Goal: Complete application form: Complete application form

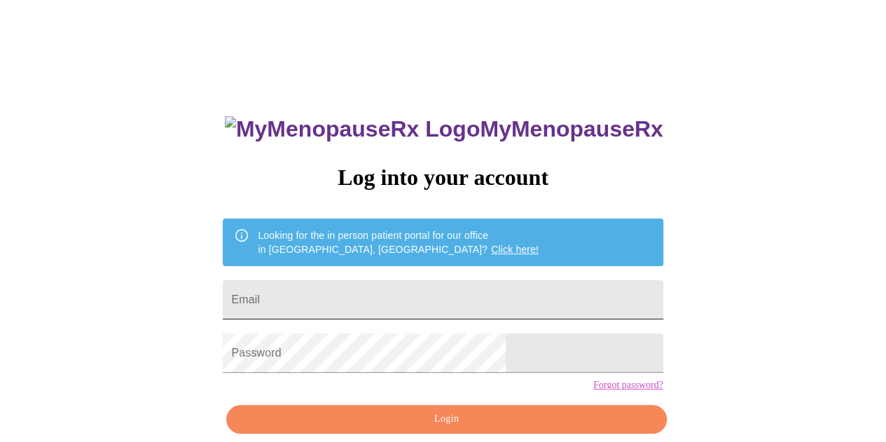
click at [393, 280] on input "Email" at bounding box center [443, 299] width 440 height 39
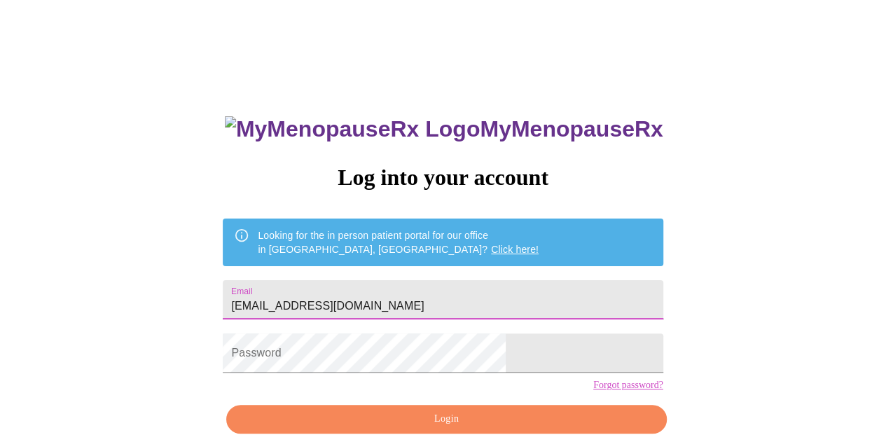
type input "[EMAIL_ADDRESS][DOMAIN_NAME]"
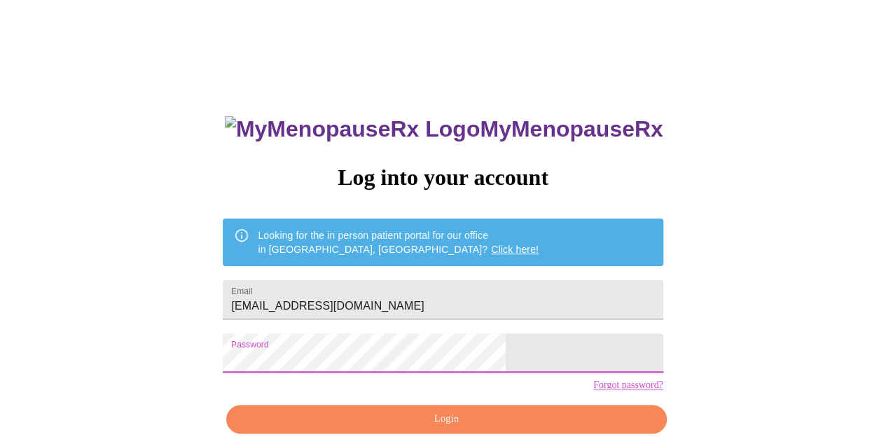
click at [482, 428] on span "Login" at bounding box center [445, 419] width 407 height 18
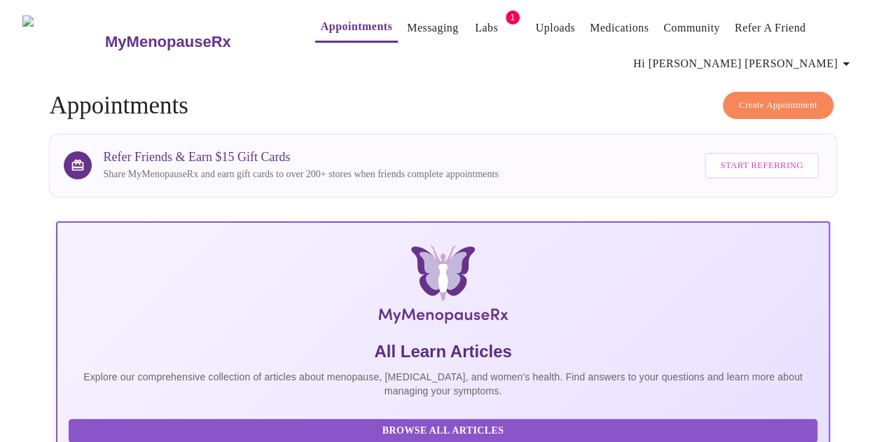
click at [425, 99] on h4 "Create Appointment Appointments" at bounding box center [442, 106] width 787 height 28
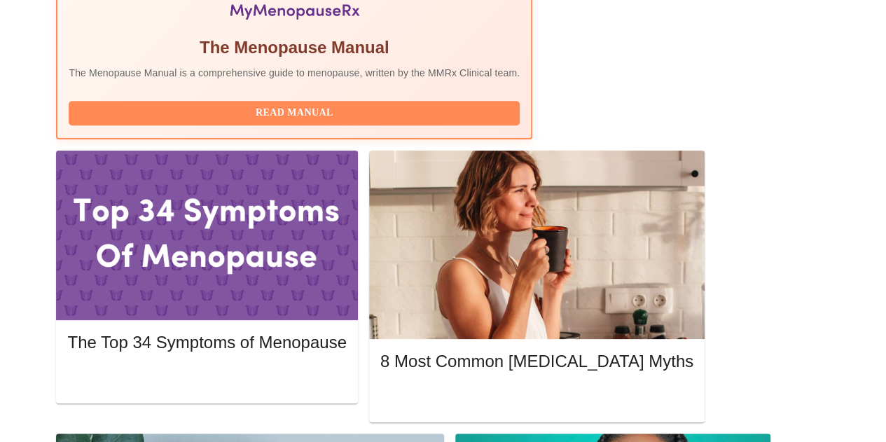
scroll to position [571, 0]
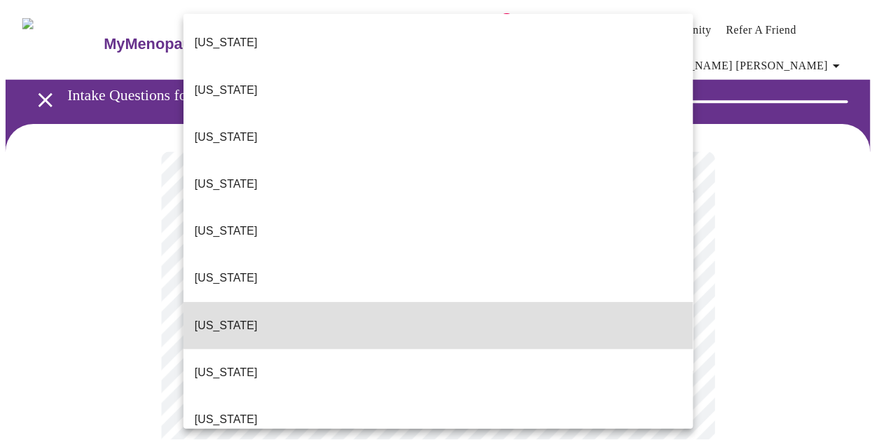
scroll to position [251, 0]
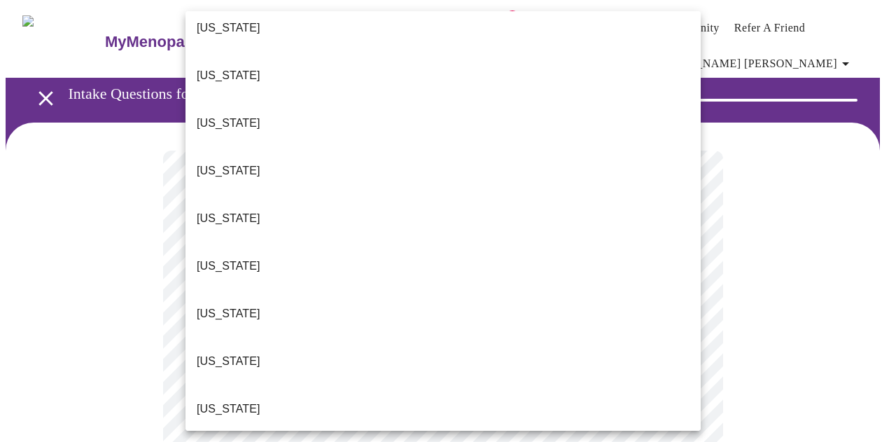
click at [216, 353] on p "[US_STATE]" at bounding box center [229, 361] width 64 height 17
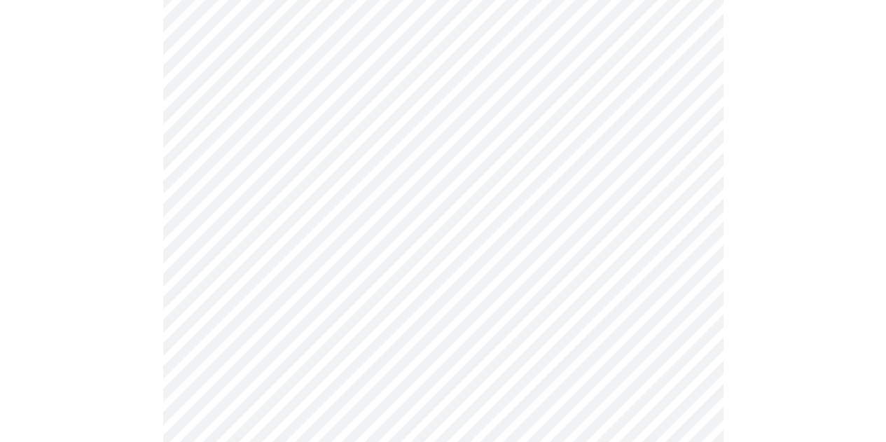
scroll to position [280, 0]
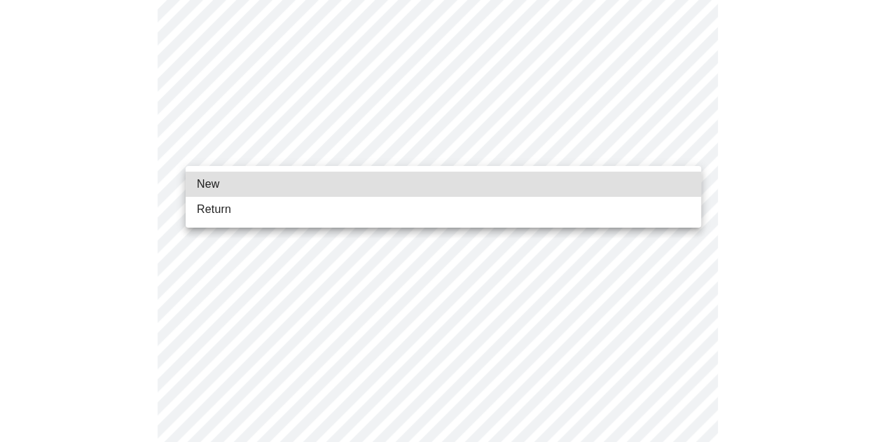
click at [571, 154] on body "MyMenopauseRx Appointments Messaging Labs 1 Uploads Medications Community Refer…" at bounding box center [443, 370] width 874 height 1288
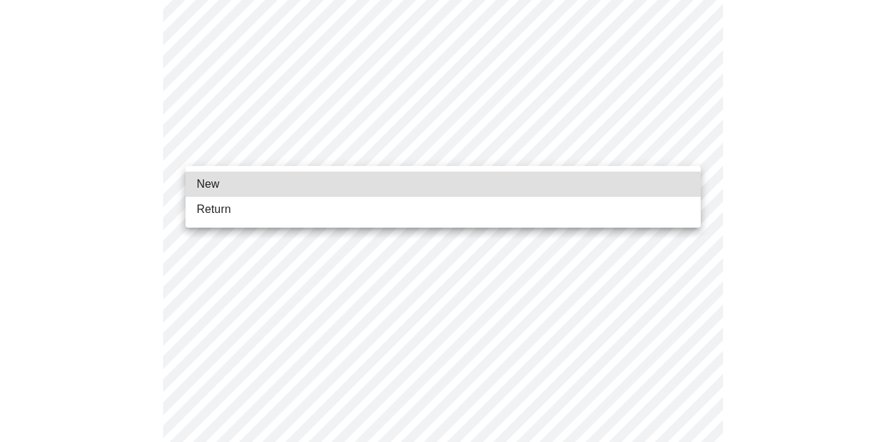
click at [417, 206] on li "Return" at bounding box center [443, 209] width 515 height 25
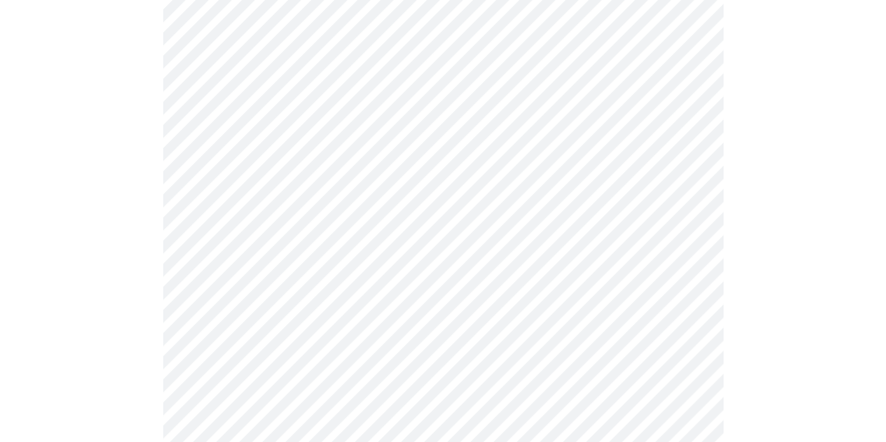
click at [763, 211] on div at bounding box center [443, 418] width 874 height 1152
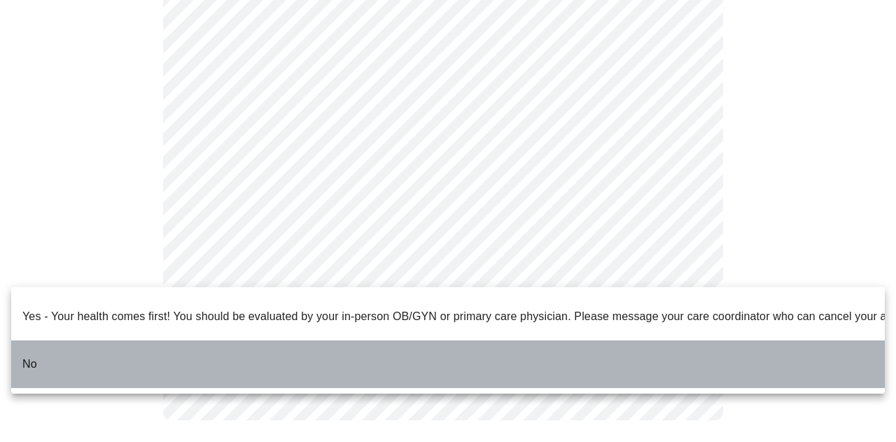
click at [410, 349] on li "No" at bounding box center [448, 364] width 874 height 48
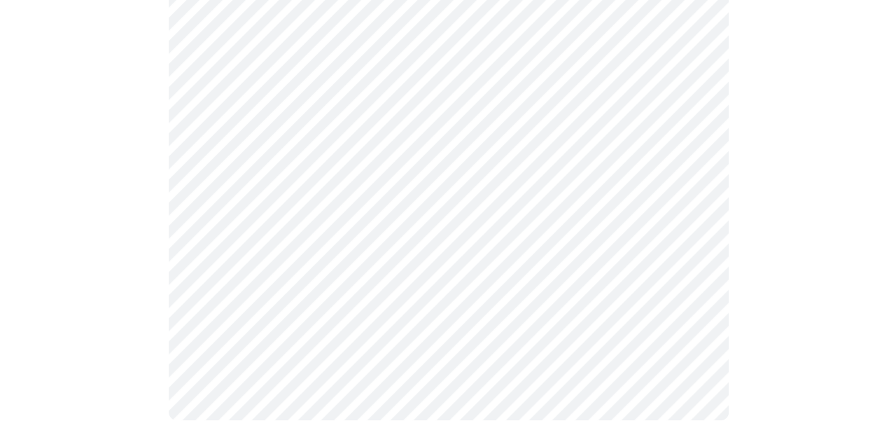
scroll to position [0, 0]
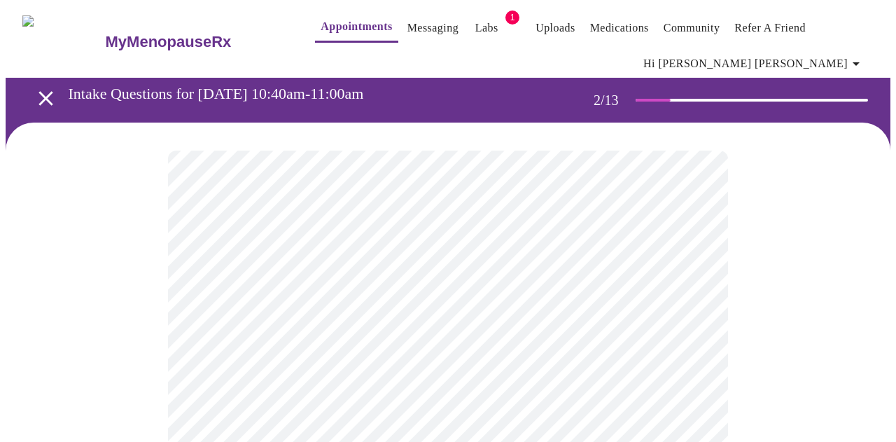
click at [508, 308] on body "MyMenopauseRx Appointments Messaging Labs 1 Uploads Medications Community Refer…" at bounding box center [448, 436] width 885 height 860
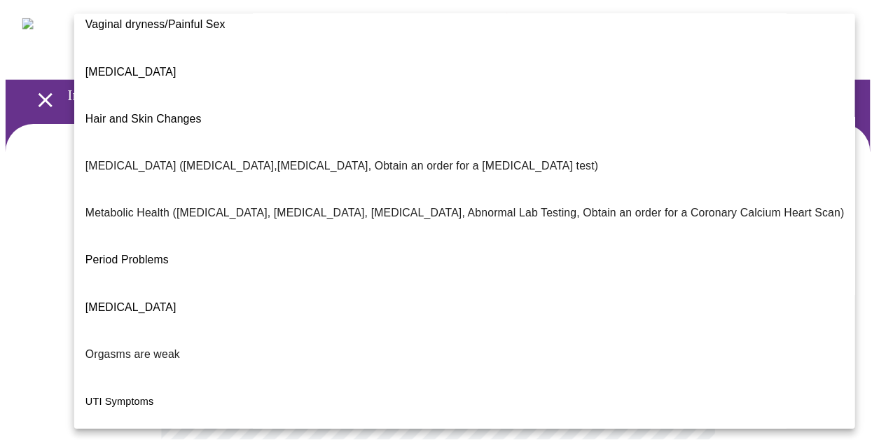
scroll to position [283, 0]
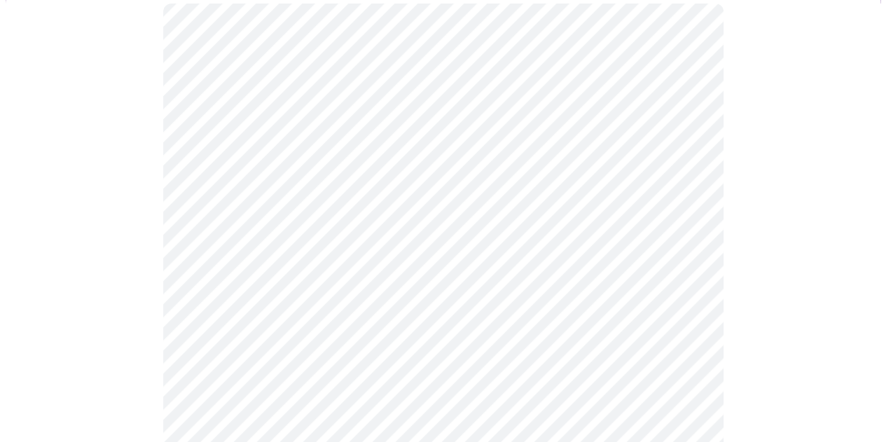
scroll to position [252, 0]
click at [531, 190] on body "MyMenopauseRx Appointments Messaging Labs 1 Uploads Medications Community Refer…" at bounding box center [443, 180] width 874 height 852
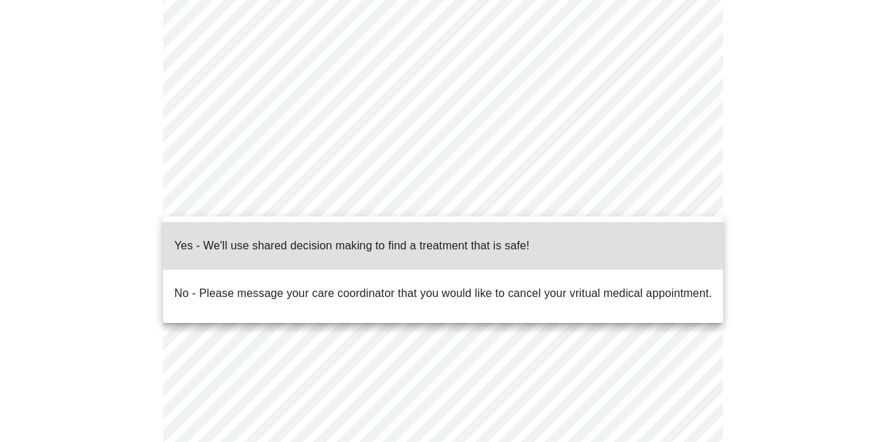
click at [370, 237] on p "Yes - We'll use shared decision making to find a treatment that is safe!" at bounding box center [351, 245] width 355 height 17
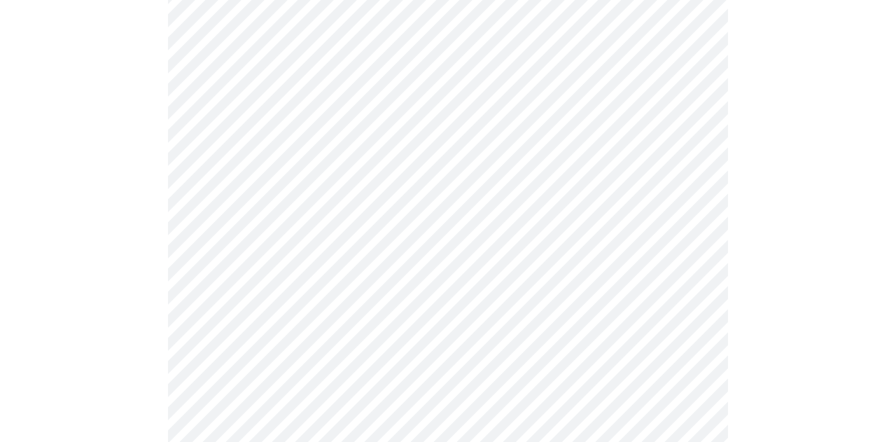
click at [584, 201] on body "MyMenopauseRx Appointments Messaging Labs 1 Uploads Medications Community Refer…" at bounding box center [448, 176] width 885 height 844
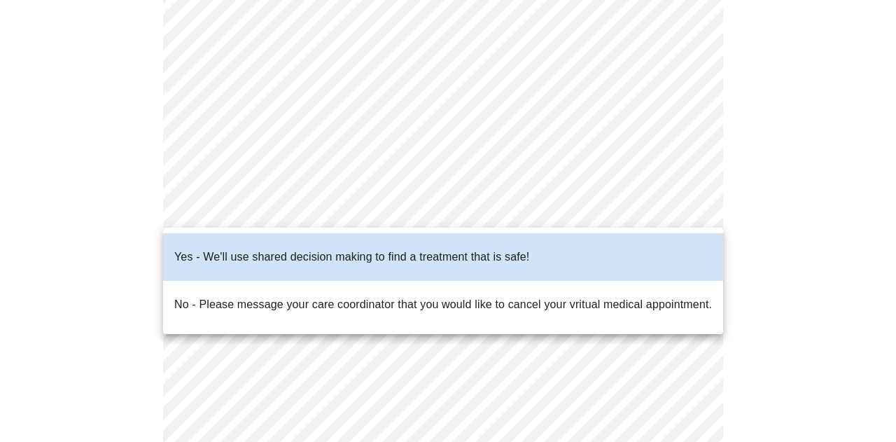
click at [389, 281] on li "No - Please message your care coordinator that you would like to cancel your vr…" at bounding box center [443, 305] width 560 height 48
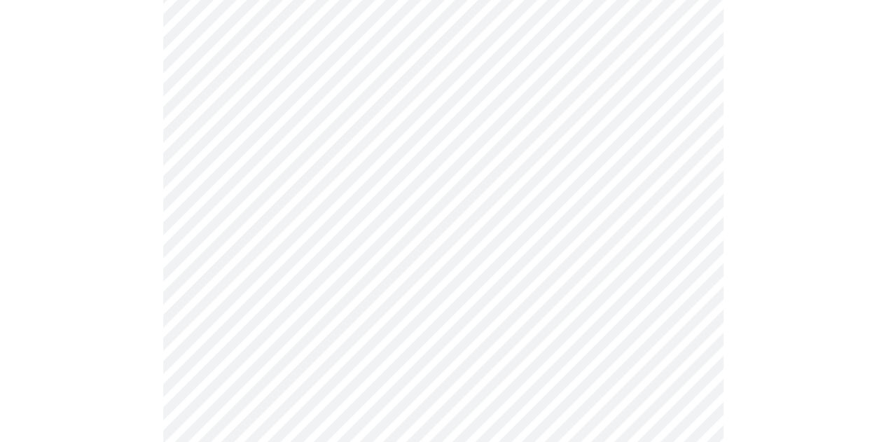
click at [740, 256] on div at bounding box center [443, 233] width 874 height 727
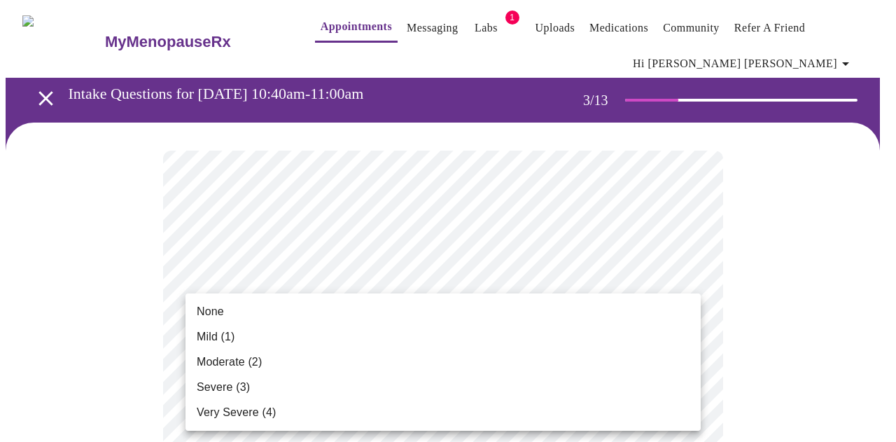
click at [346, 309] on li "None" at bounding box center [443, 311] width 515 height 25
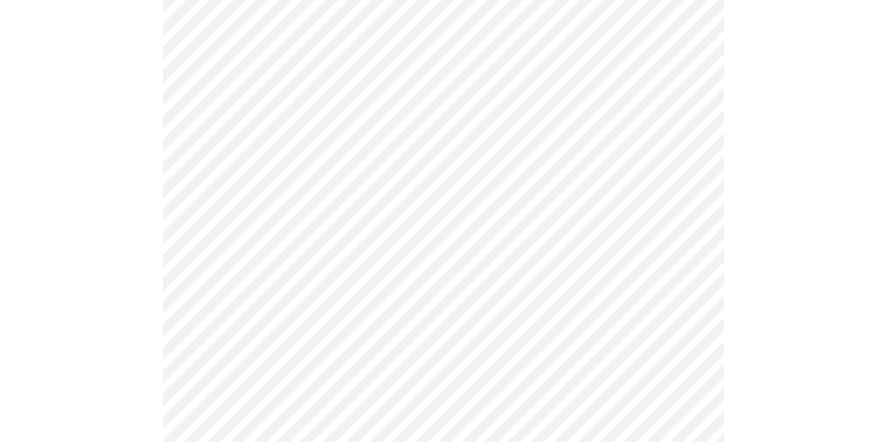
scroll to position [280, 0]
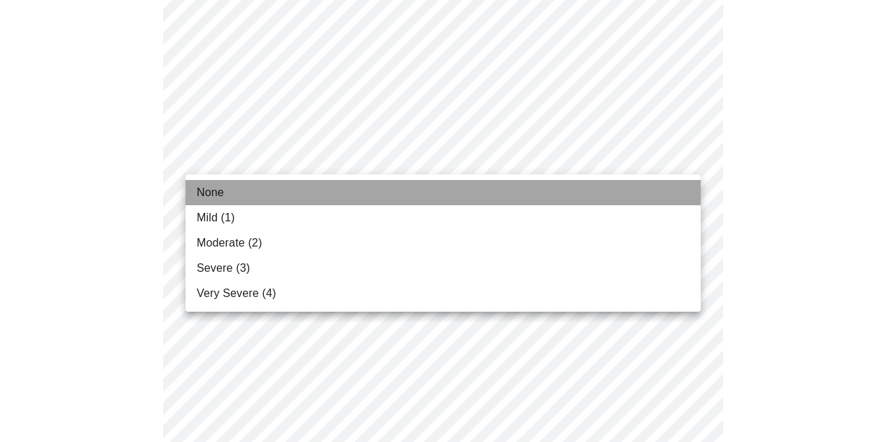
click at [531, 193] on li "None" at bounding box center [443, 192] width 515 height 25
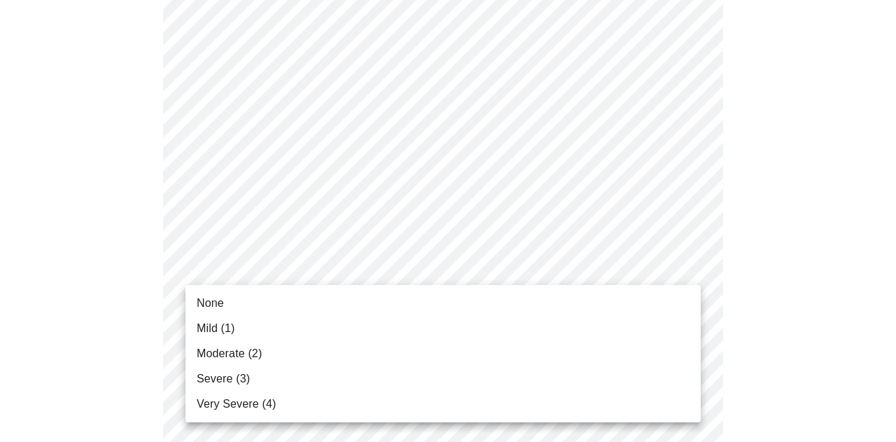
click at [566, 334] on li "Mild (1)" at bounding box center [443, 328] width 515 height 25
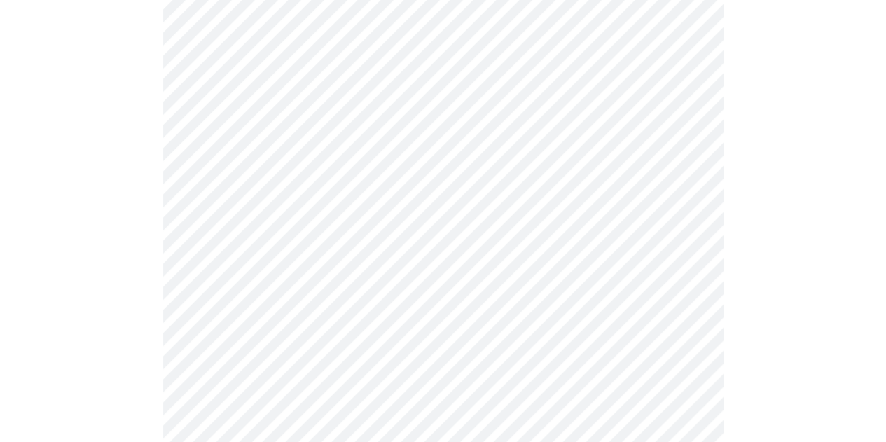
click at [578, 179] on body "MyMenopauseRx Appointments Messaging Labs 1 Uploads Medications Community Refer…" at bounding box center [443, 441] width 874 height 1823
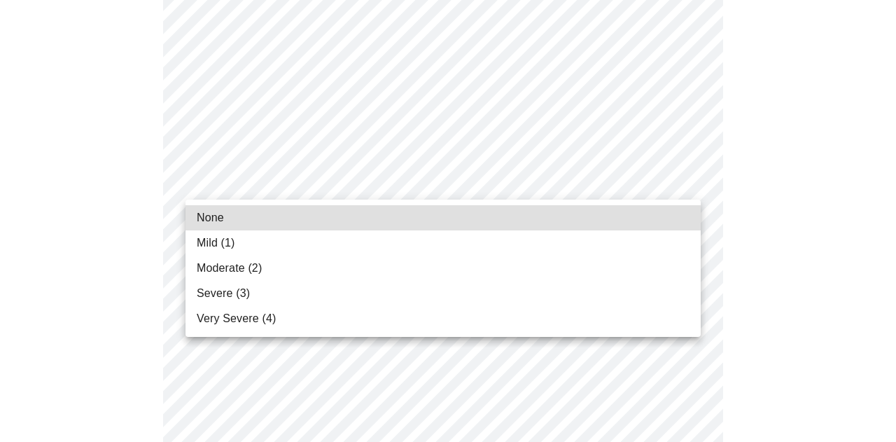
click at [592, 246] on li "Mild (1)" at bounding box center [443, 242] width 515 height 25
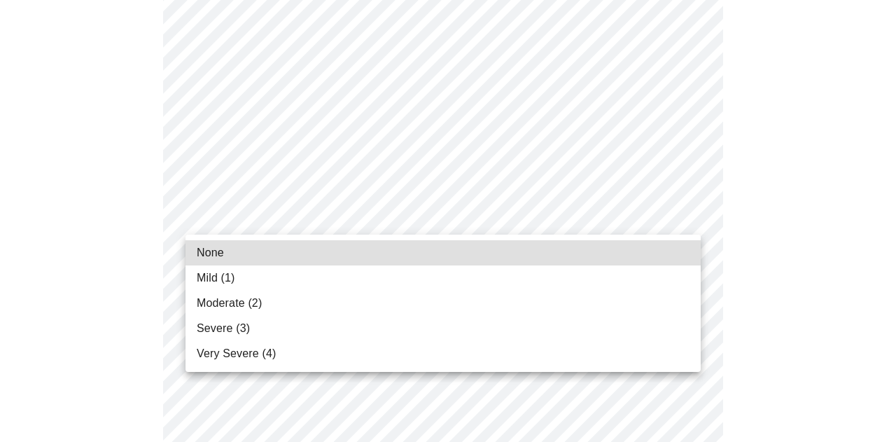
click at [591, 207] on body "MyMenopauseRx Appointments Messaging Labs 1 Uploads Medications Community Refer…" at bounding box center [448, 375] width 885 height 1803
click at [522, 253] on li "None" at bounding box center [443, 252] width 515 height 25
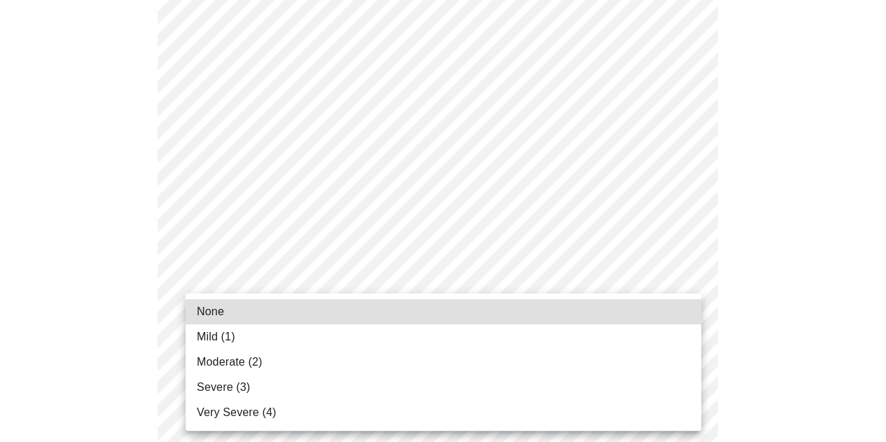
click at [586, 323] on body "MyMenopauseRx Appointments Messaging Labs 1 Uploads Medications Community Refer…" at bounding box center [443, 366] width 874 height 1784
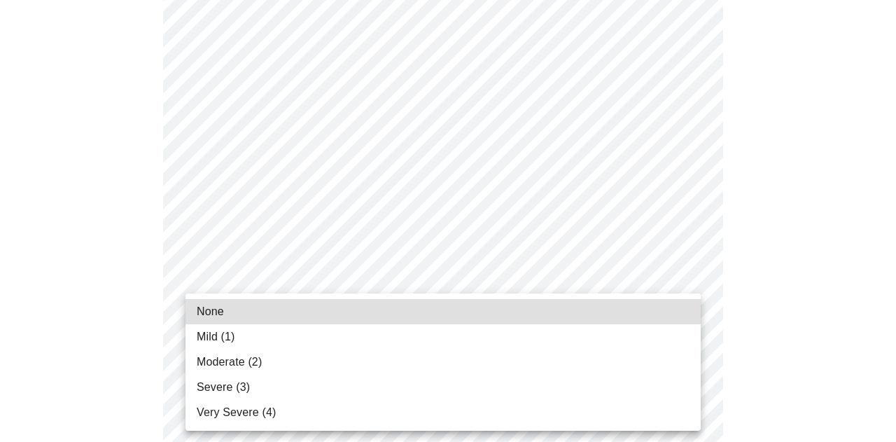
click at [538, 340] on li "Mild (1)" at bounding box center [443, 336] width 515 height 25
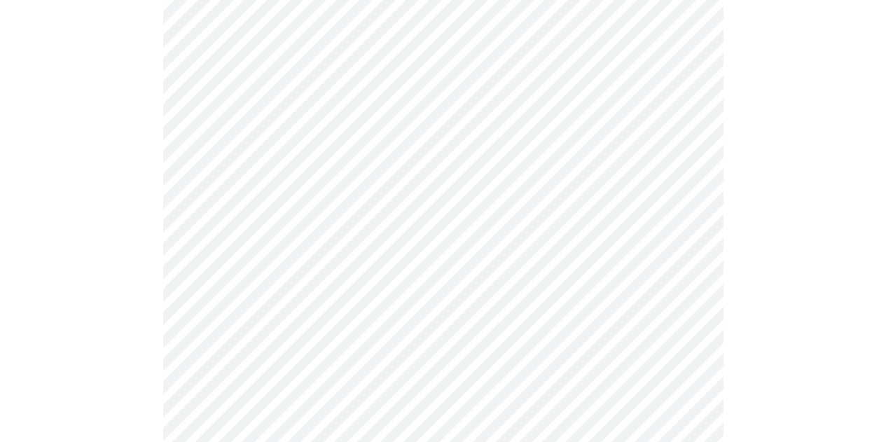
click at [778, 300] on div at bounding box center [443, 413] width 874 height 1647
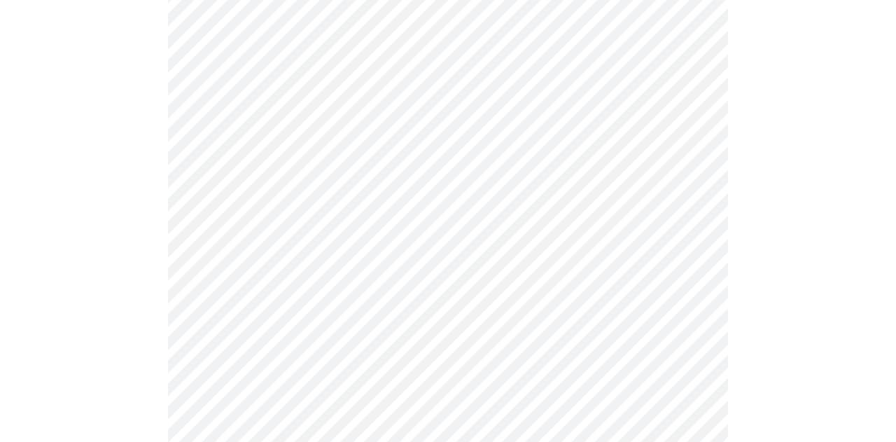
click at [557, 172] on body "MyMenopauseRx Appointments Messaging Labs 1 Uploads Medications Community Refer…" at bounding box center [448, 104] width 885 height 1764
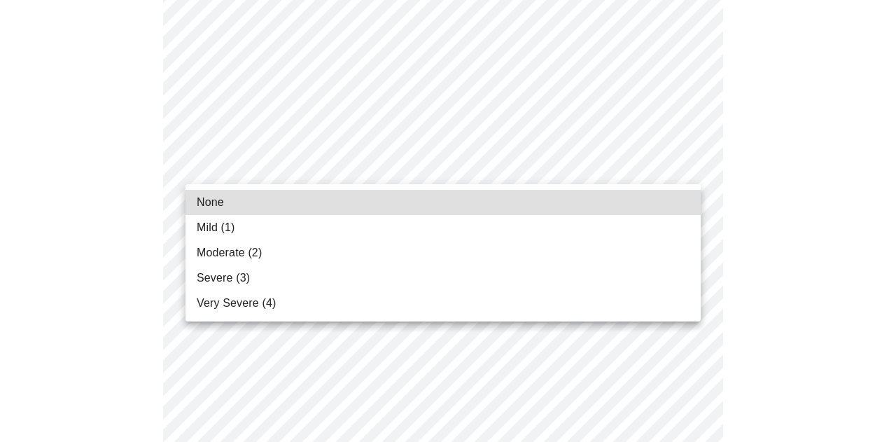
click at [545, 228] on li "Mild (1)" at bounding box center [443, 227] width 515 height 25
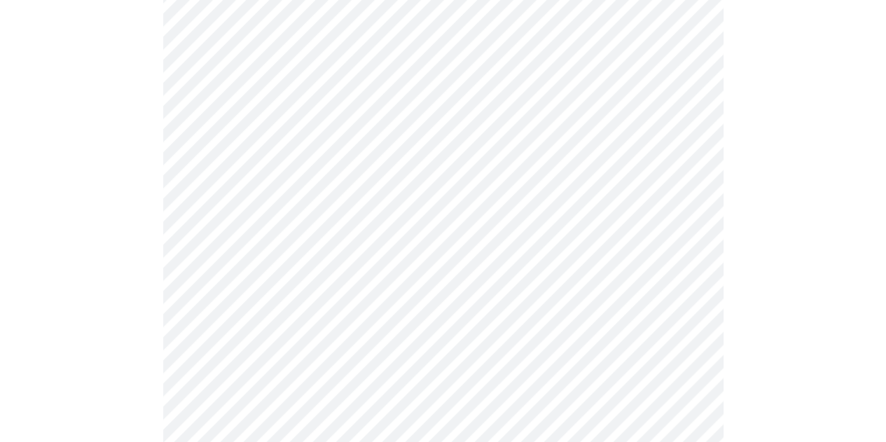
click at [547, 284] on body "MyMenopauseRx Appointments Messaging Labs 1 Uploads Medications Community Refer…" at bounding box center [443, 94] width 874 height 1744
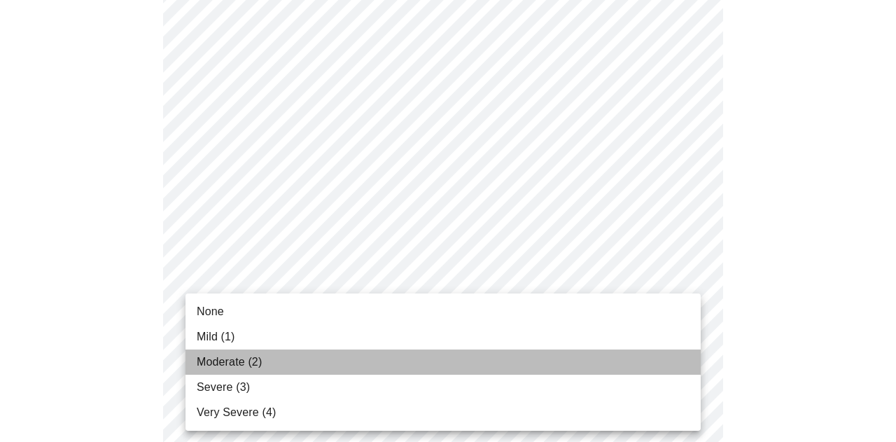
click at [547, 363] on li "Moderate (2)" at bounding box center [443, 361] width 515 height 25
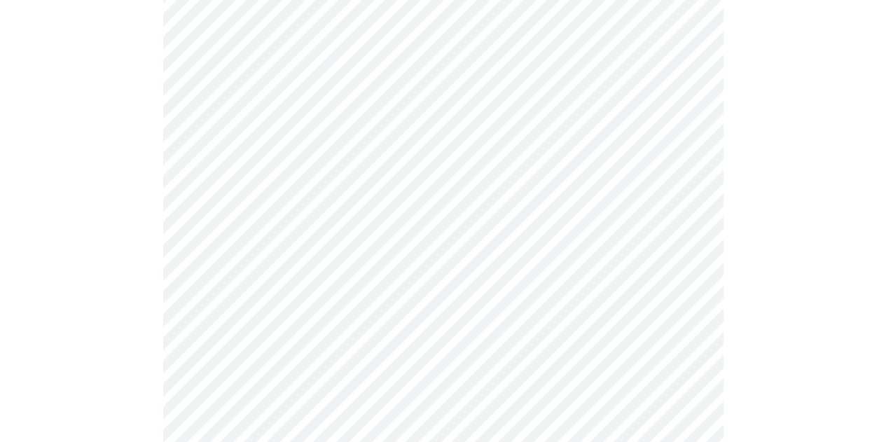
click at [859, 254] on div at bounding box center [443, 142] width 874 height 1608
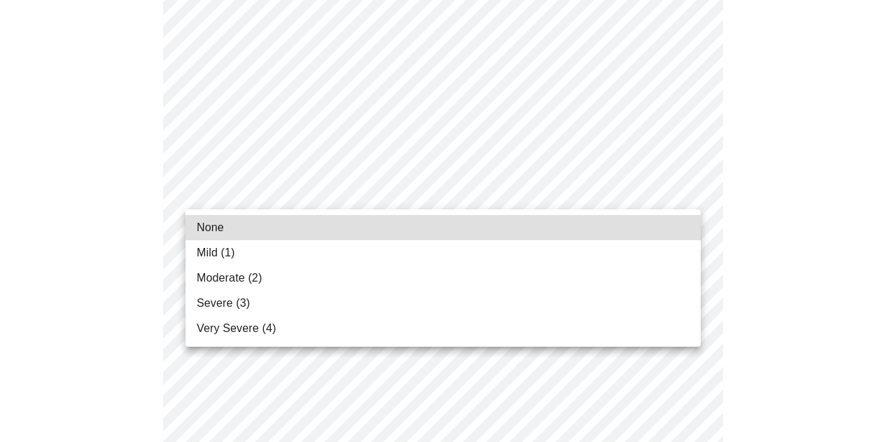
click at [563, 228] on li "None" at bounding box center [443, 227] width 515 height 25
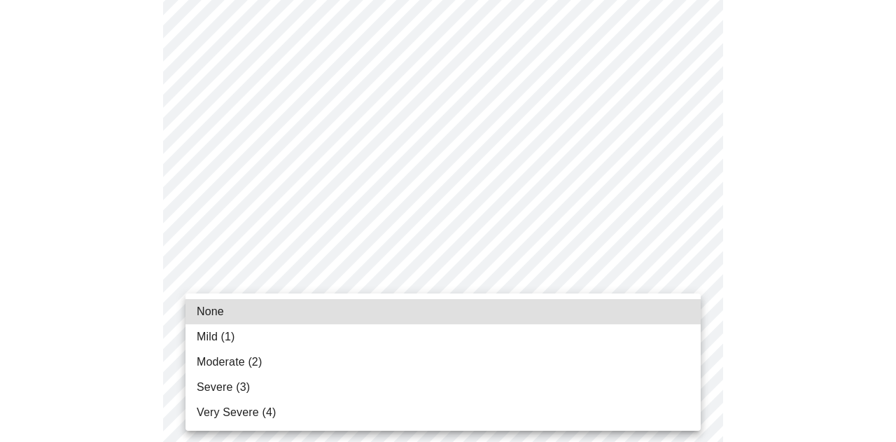
click at [557, 306] on li "None" at bounding box center [443, 311] width 515 height 25
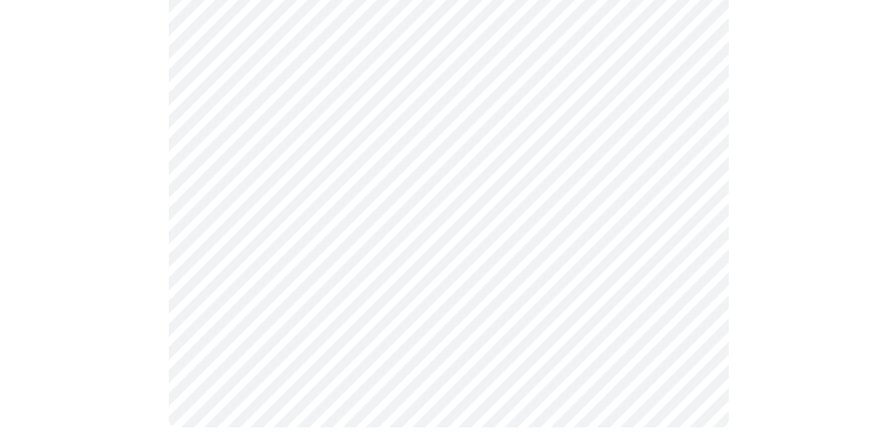
scroll to position [1243, 0]
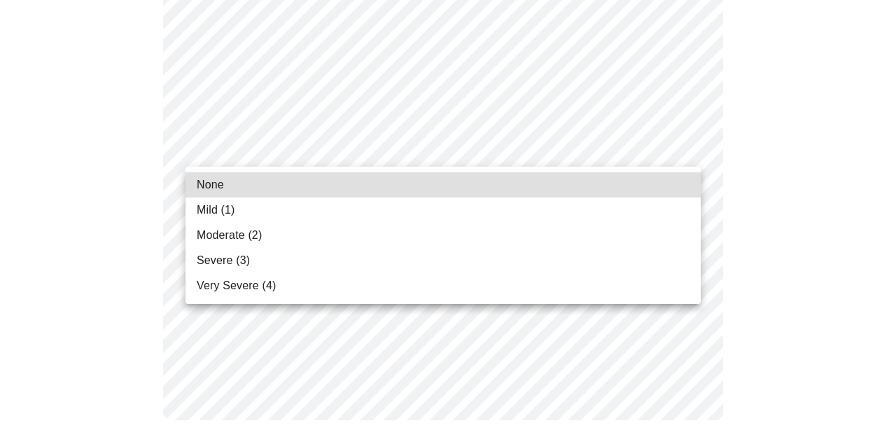
click at [501, 228] on li "Moderate (2)" at bounding box center [443, 235] width 515 height 25
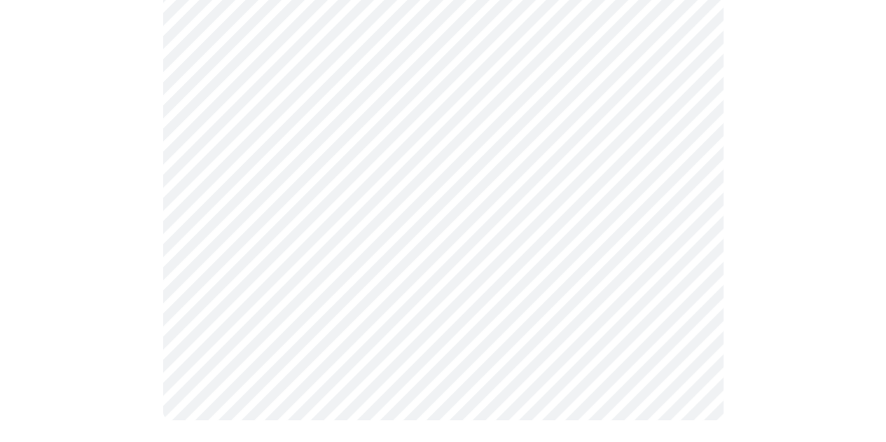
scroll to position [0, 0]
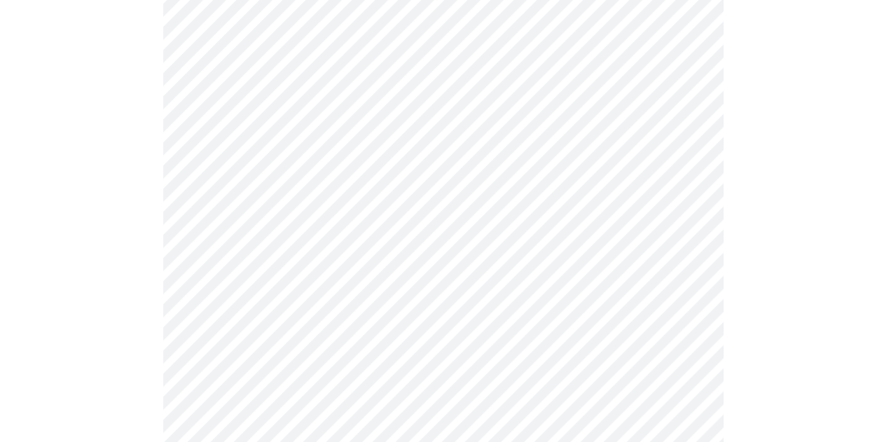
scroll to position [196, 0]
click at [771, 186] on div at bounding box center [443, 371] width 874 height 1226
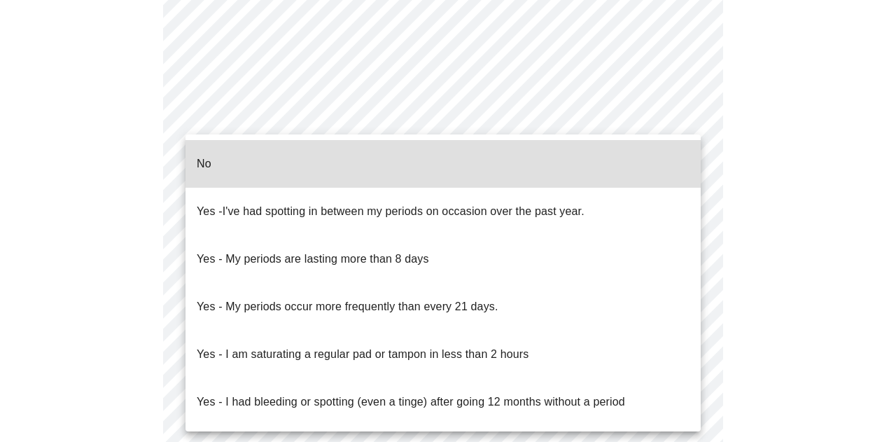
click at [501, 205] on span "I've had spotting in between my periods on occasion over the past year." at bounding box center [404, 211] width 362 height 12
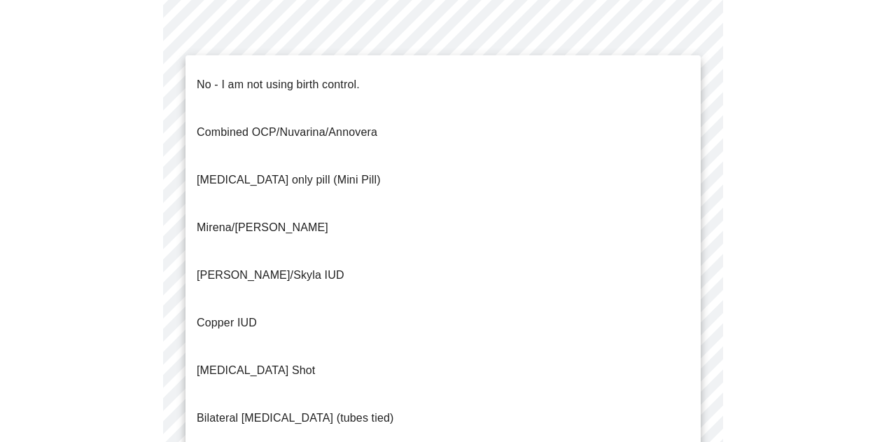
click at [481, 82] on li "No - I am not using birth control." at bounding box center [443, 85] width 515 height 48
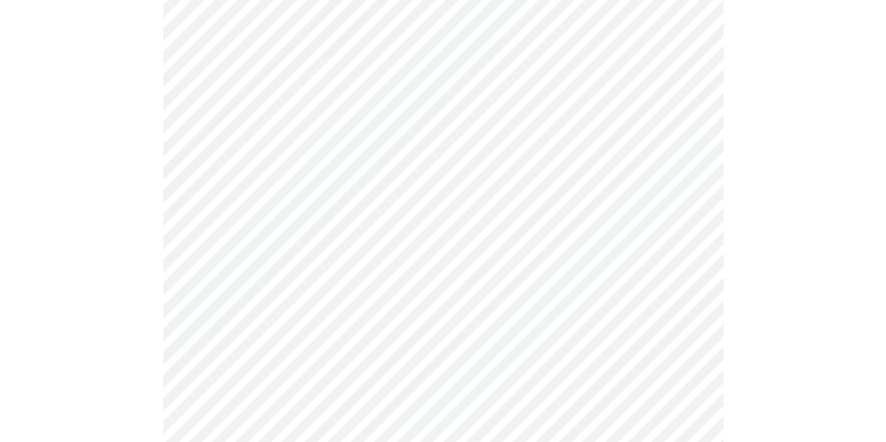
click at [767, 239] on div at bounding box center [443, 27] width 874 height 1210
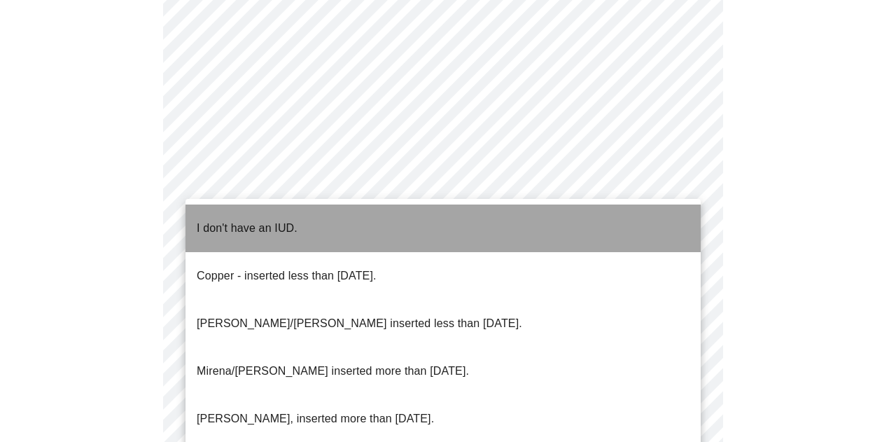
click at [448, 225] on li "I don't have an IUD." at bounding box center [443, 228] width 515 height 48
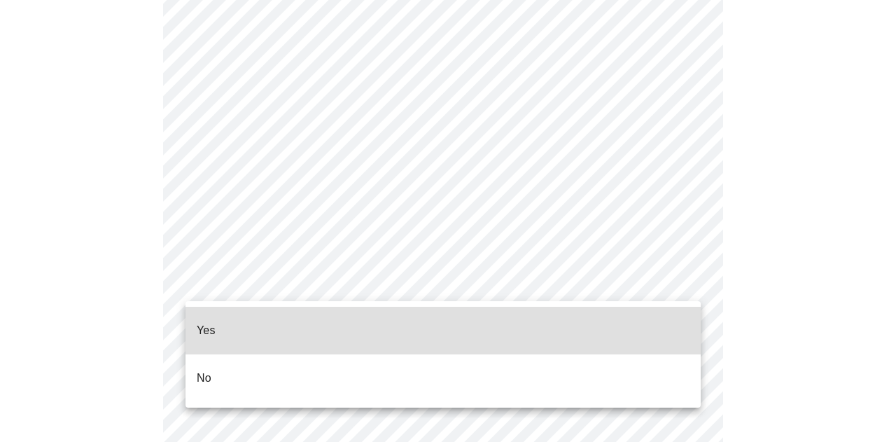
click at [448, 323] on li "Yes" at bounding box center [443, 331] width 515 height 48
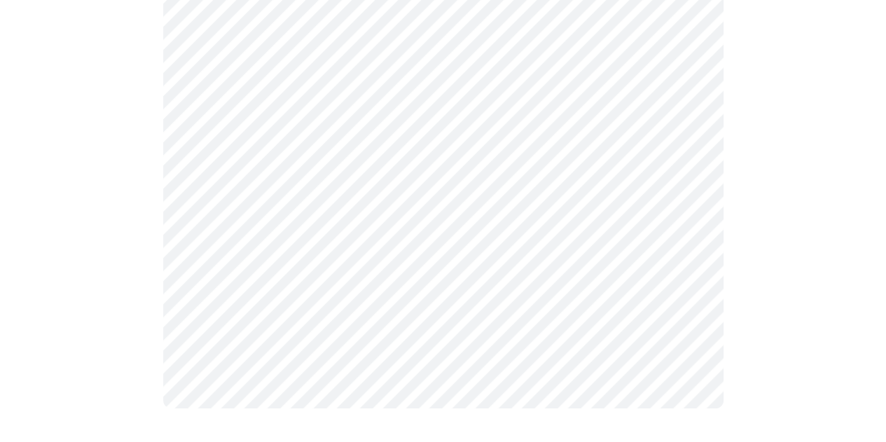
scroll to position [0, 0]
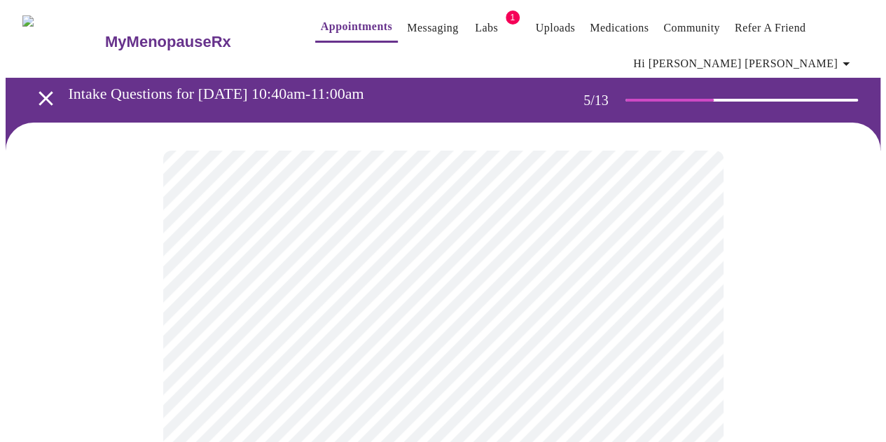
click at [784, 267] on div at bounding box center [443, 443] width 874 height 641
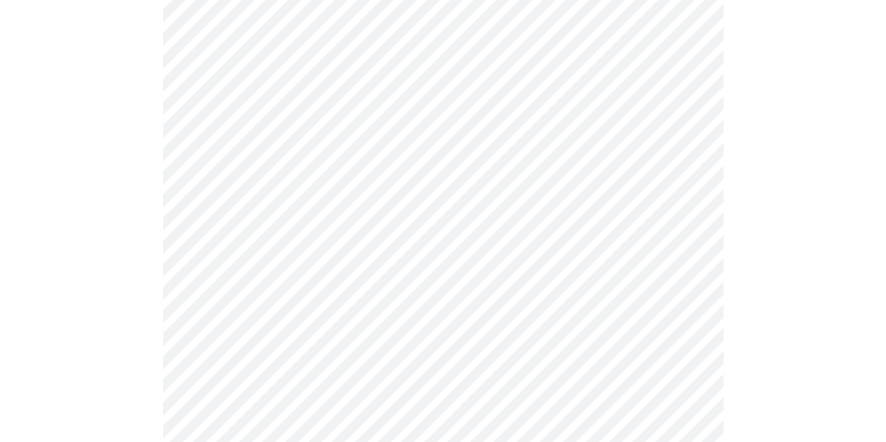
scroll to position [3688, 0]
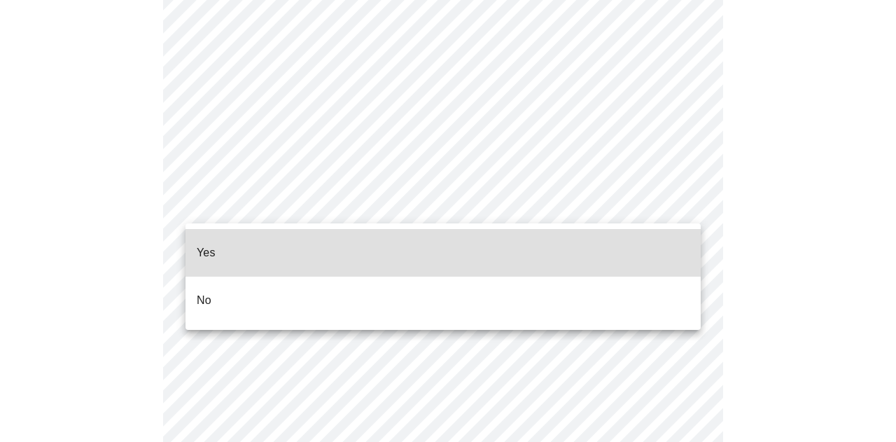
click at [473, 282] on li "No" at bounding box center [443, 301] width 515 height 48
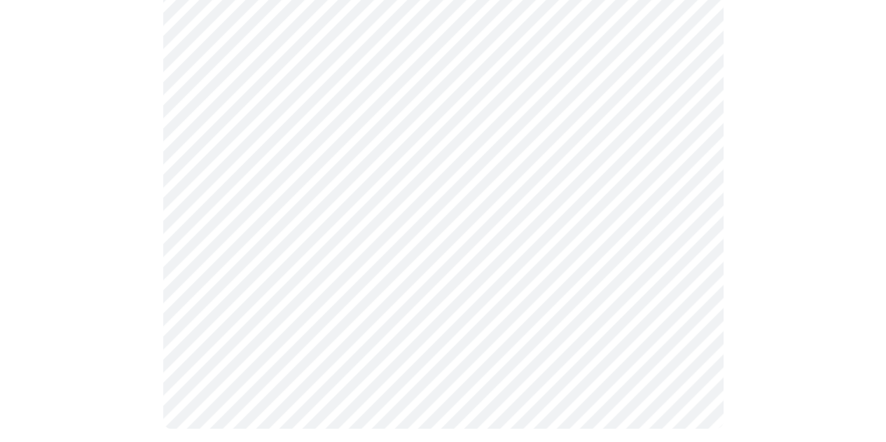
scroll to position [862, 0]
